Goal: Check status

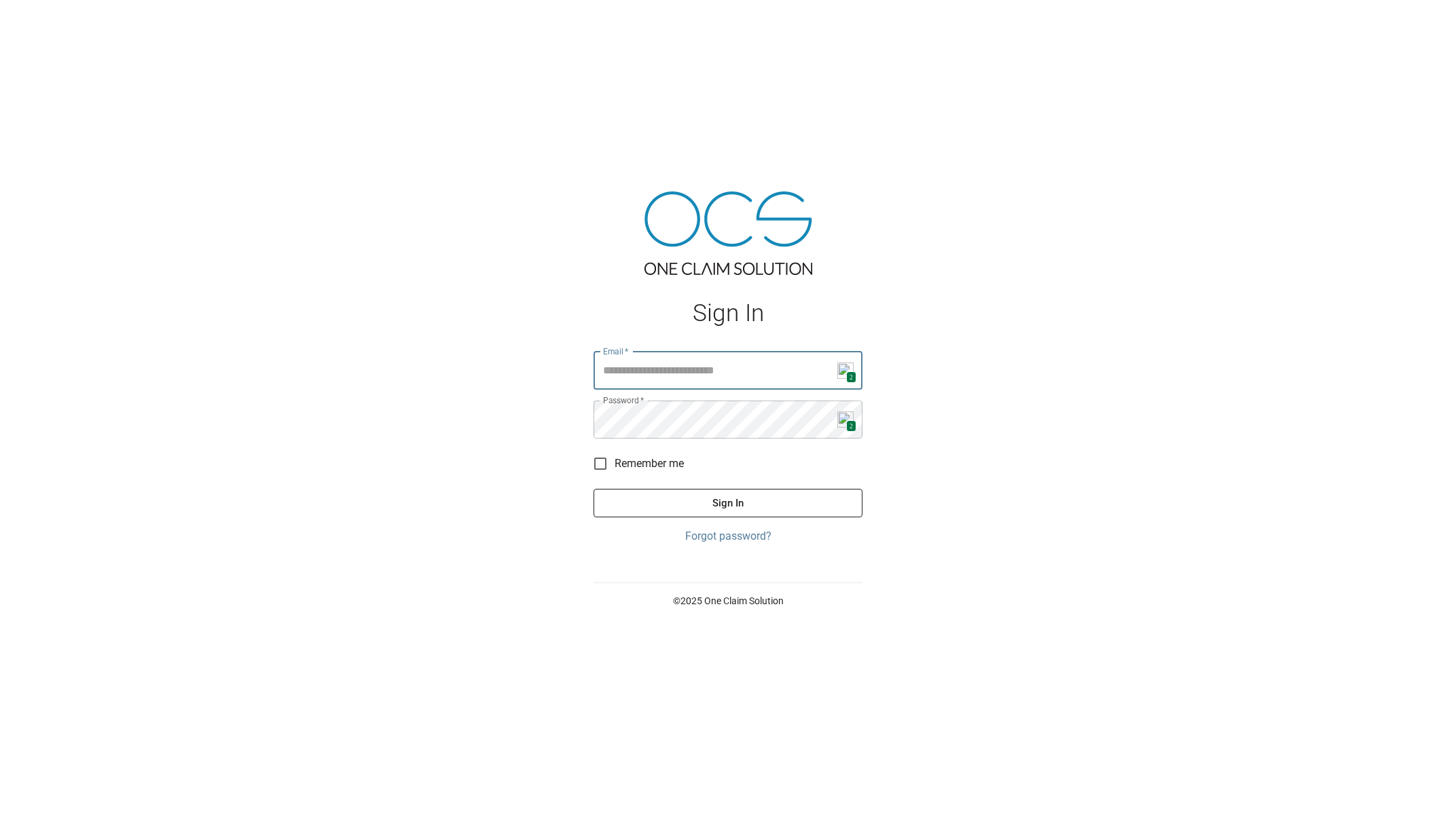
type input "**********"
click at [698, 507] on button "Sign In" at bounding box center [728, 503] width 269 height 28
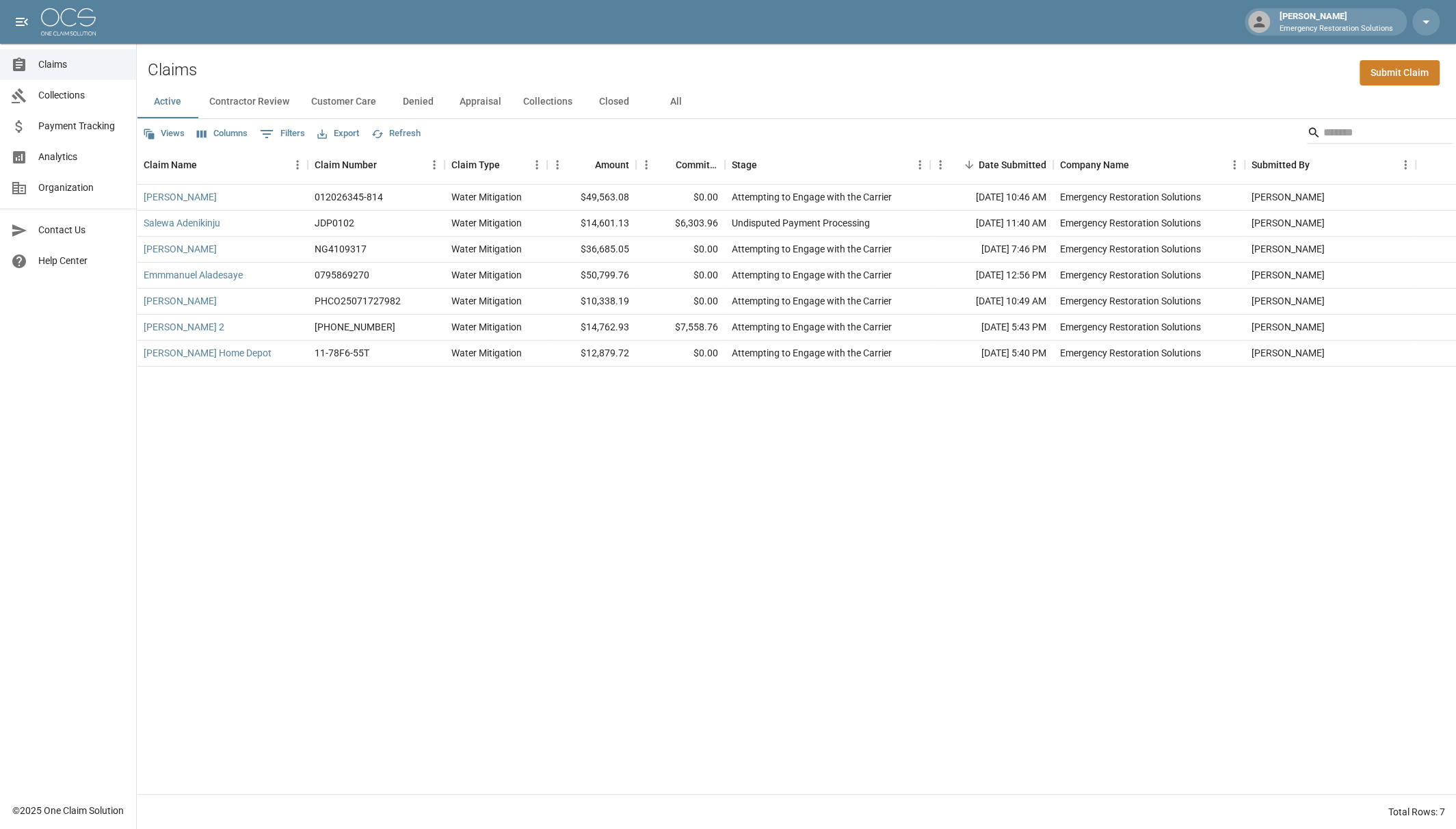
click at [253, 99] on button "Contractor Review" at bounding box center [249, 102] width 102 height 33
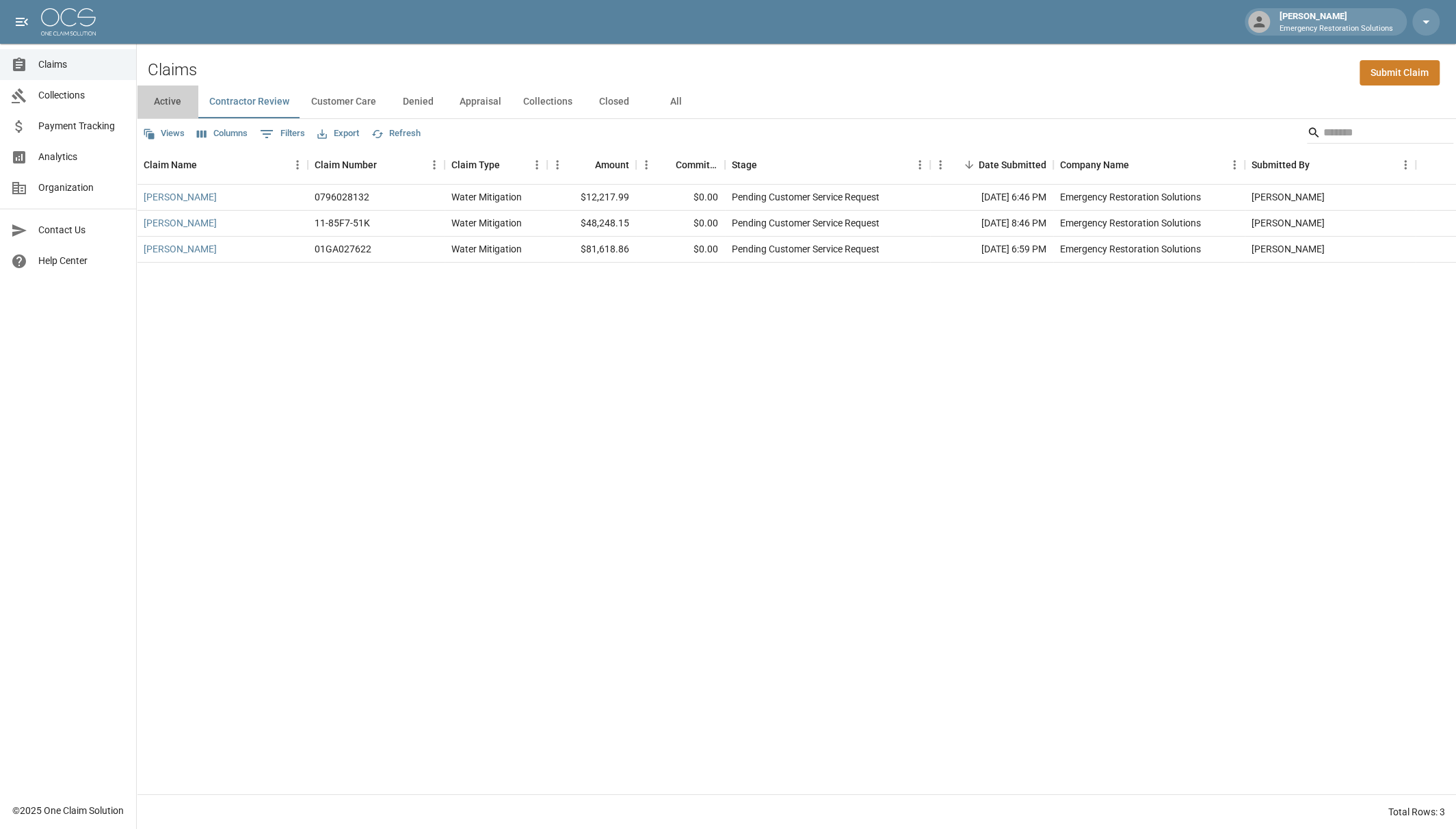
click at [164, 106] on button "Active" at bounding box center [167, 102] width 61 height 33
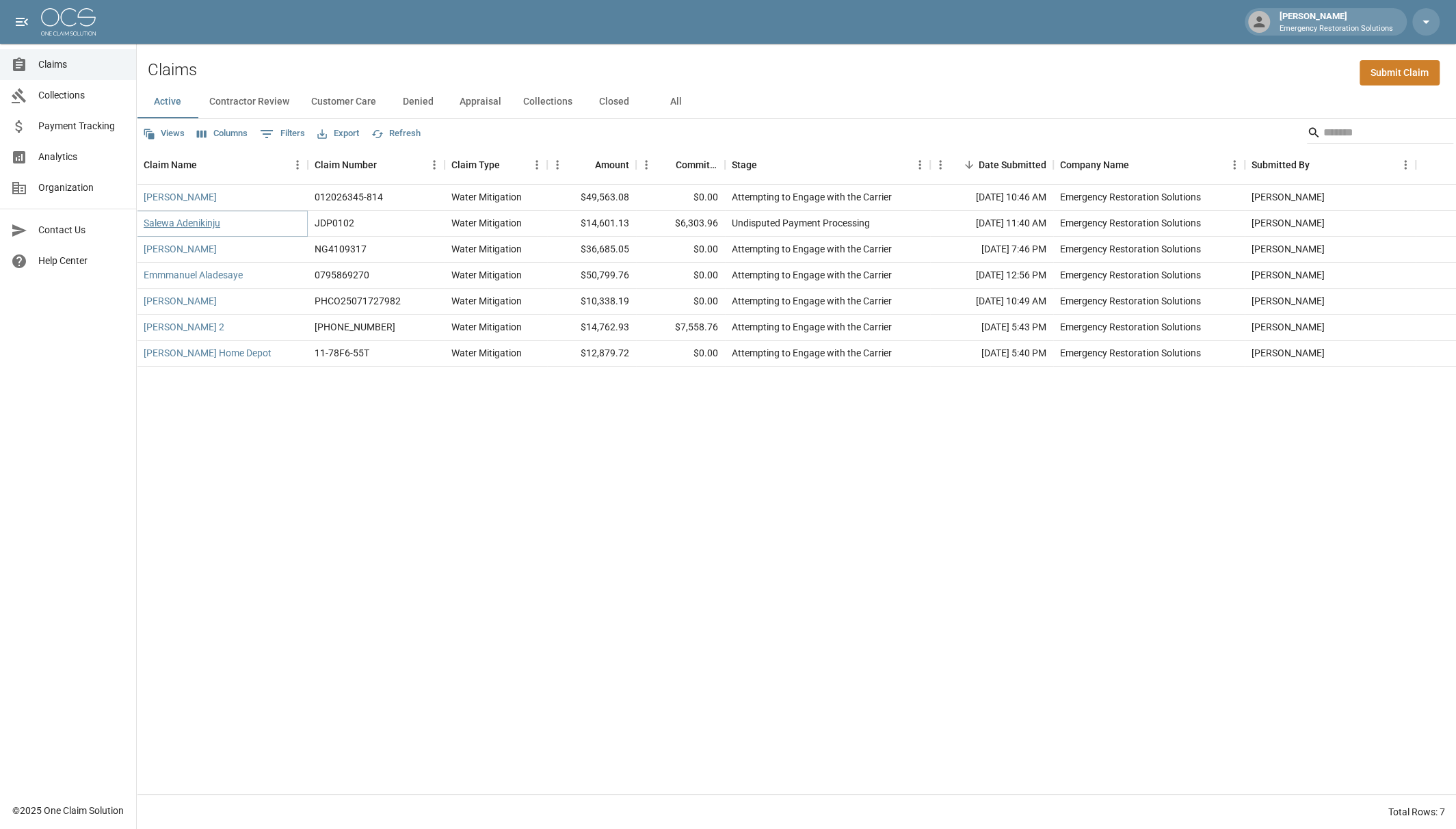
click at [188, 224] on link "Salewa Adenikinju" at bounding box center [182, 223] width 76 height 13
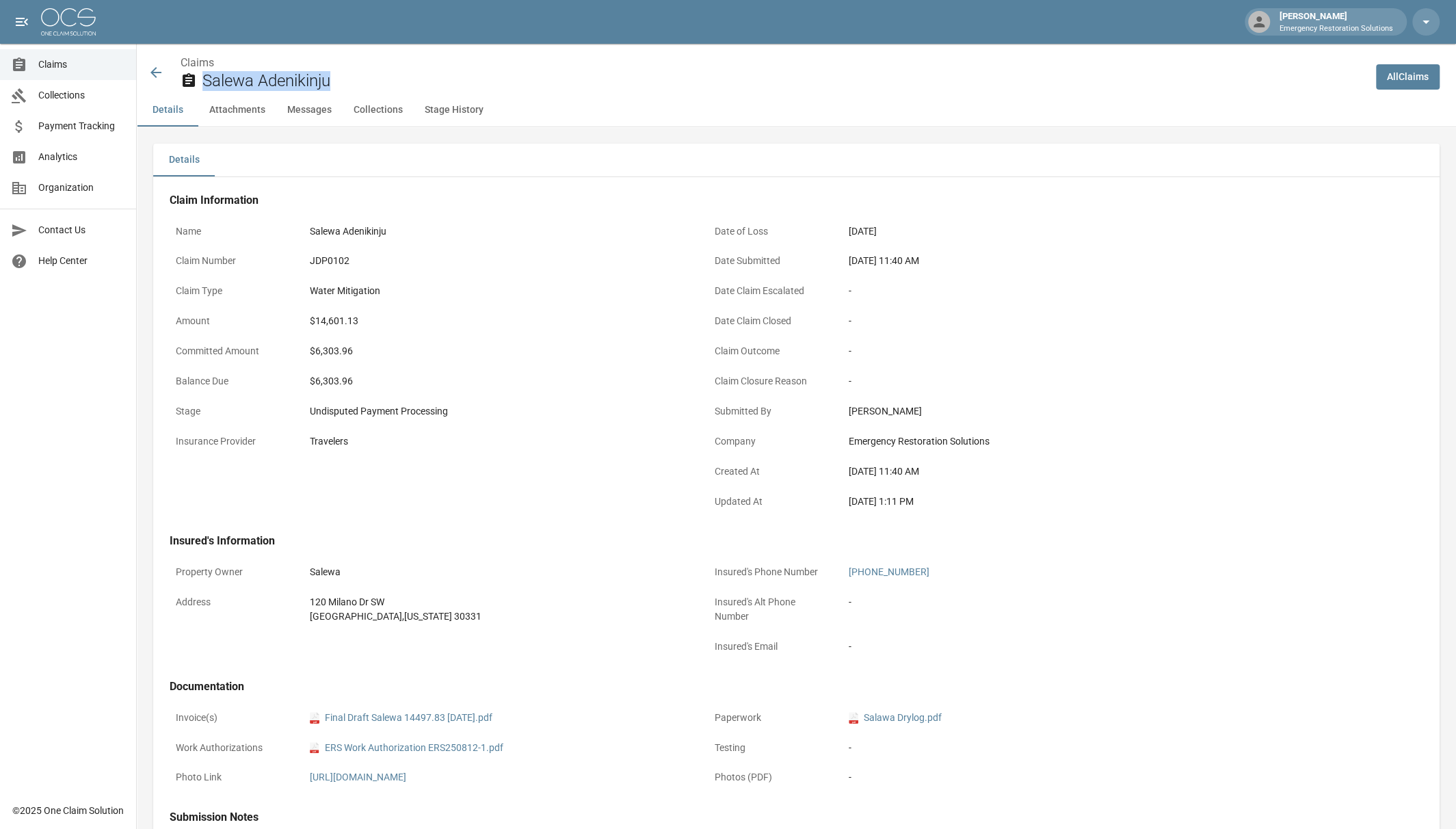
drag, startPoint x: 337, startPoint y: 85, endPoint x: 217, endPoint y: 84, distance: 120.0
click at [201, 81] on div "Salewa Adenikinju" at bounding box center [773, 81] width 1185 height 20
copy h2 "Salewa Adenikinju"
drag, startPoint x: 374, startPoint y: 265, endPoint x: 365, endPoint y: 261, distance: 9.8
click at [372, 265] on div "JDP0102" at bounding box center [498, 260] width 376 height 14
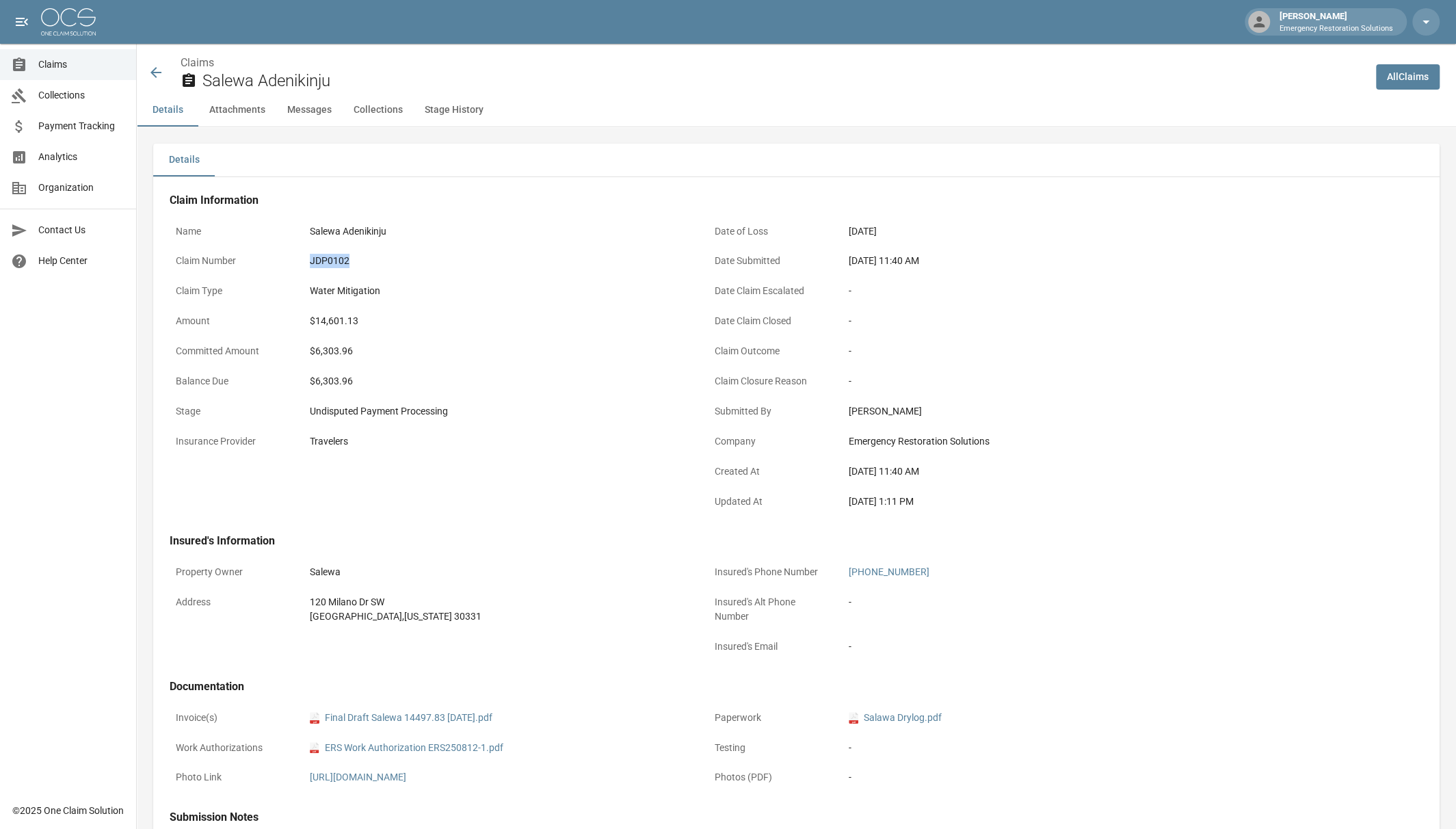
drag, startPoint x: 351, startPoint y: 261, endPoint x: 318, endPoint y: 259, distance: 33.1
click at [306, 262] on div "JDP0102" at bounding box center [498, 261] width 389 height 27
copy div "JDP0102"
